Goal: Communication & Community: Answer question/provide support

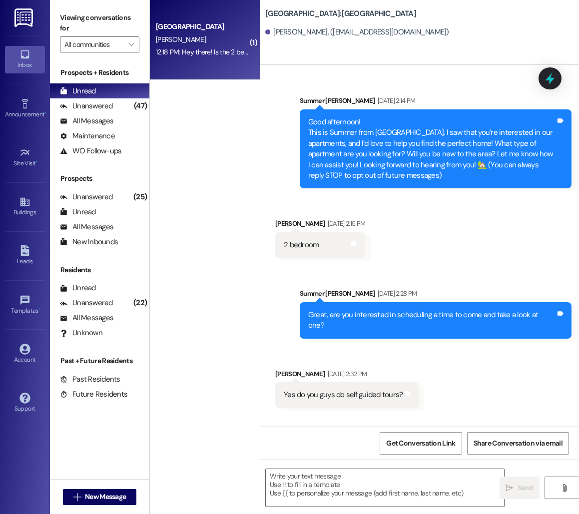
scroll to position [661, 0]
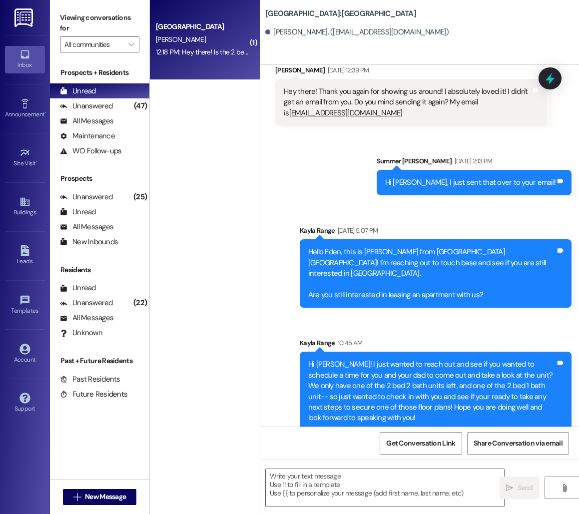
click at [228, 58] on div "12:18 PM: Hey there! Is the 2 bed 2 bath one with a garage? I was hoping for on…" at bounding box center [202, 52] width 94 height 12
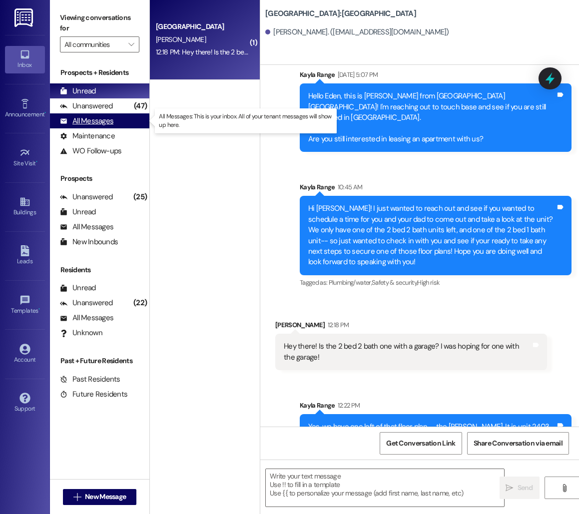
click at [125, 114] on div "All Messages (undefined)" at bounding box center [99, 120] width 99 height 15
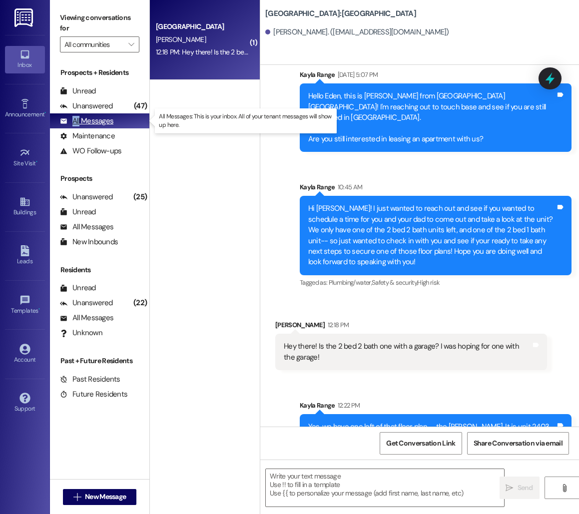
click at [125, 114] on div "All Messages (undefined)" at bounding box center [99, 120] width 99 height 15
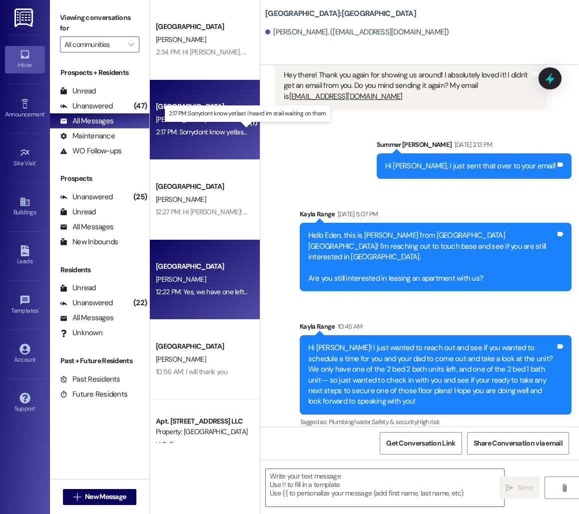
click at [216, 131] on div "2:17 PM: Sorrydont know yetlast i heard im stail waiting on them 2:17 PM: Sorry…" at bounding box center [246, 131] width 180 height 9
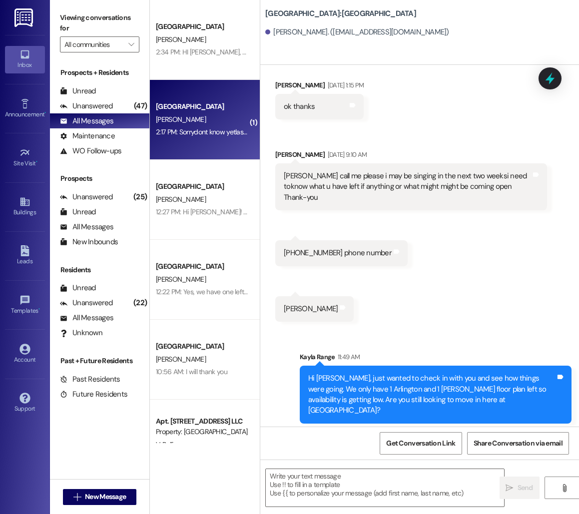
scroll to position [1691, 0]
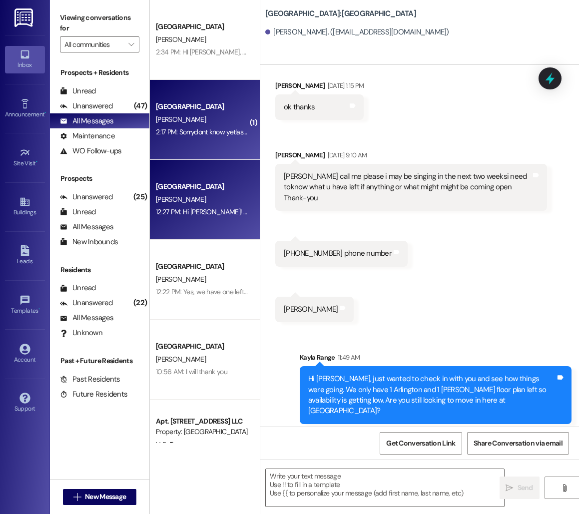
click at [223, 198] on div "[PERSON_NAME]" at bounding box center [202, 199] width 94 height 12
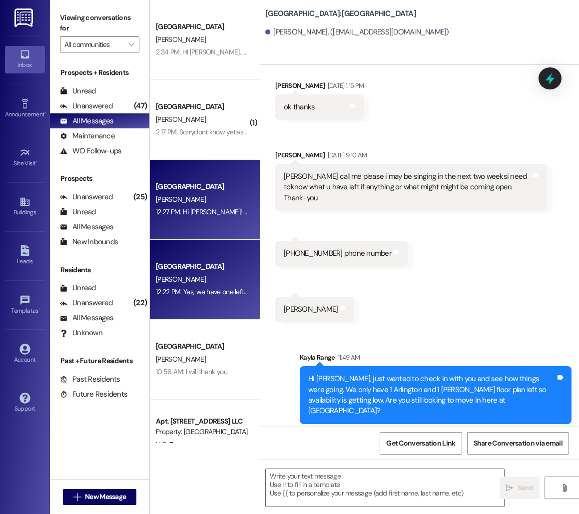
scroll to position [0, 0]
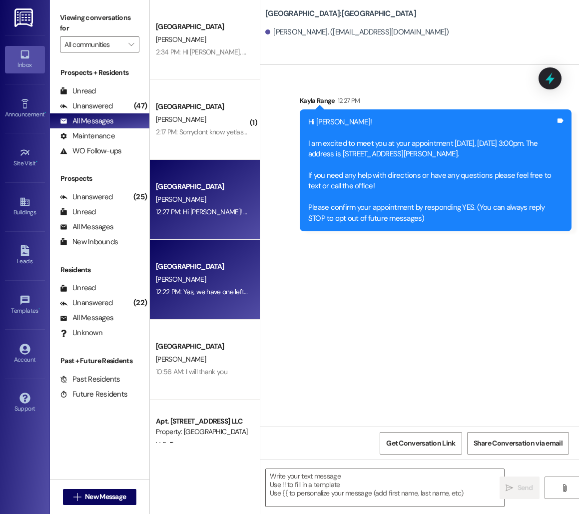
click at [201, 291] on div "12:22 PM: Yes, we have one left of that floor plan-- the [PERSON_NAME]. It is u…" at bounding box center [363, 291] width 414 height 9
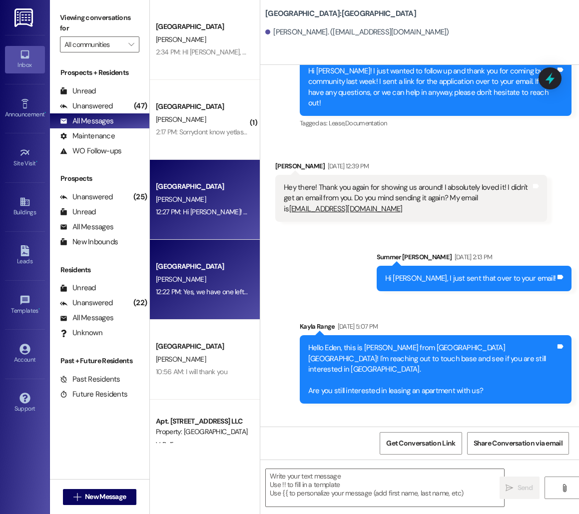
click at [208, 202] on div "[PERSON_NAME]" at bounding box center [202, 199] width 94 height 12
